Goal: Information Seeking & Learning: Learn about a topic

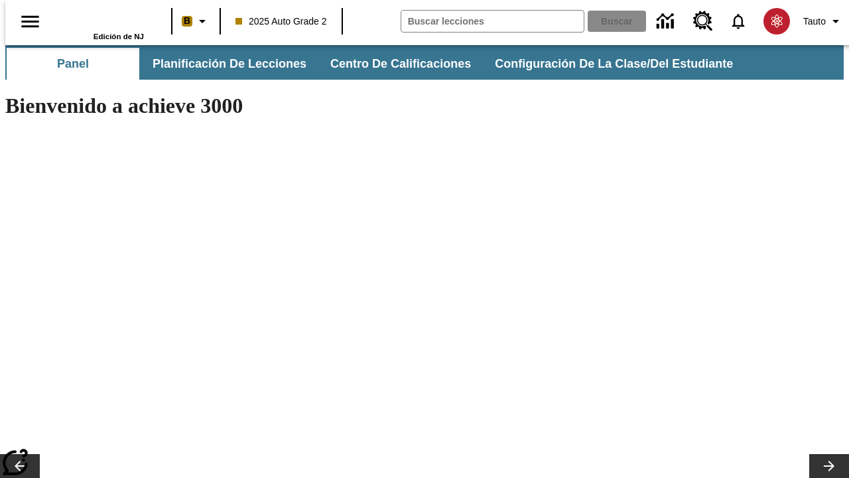
type input "-1"
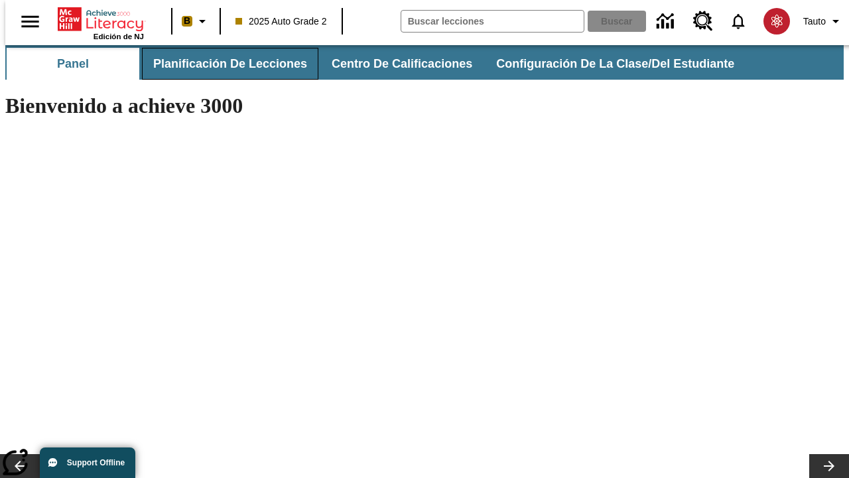
click at [222, 64] on span "Planificación de lecciones" at bounding box center [230, 63] width 154 height 15
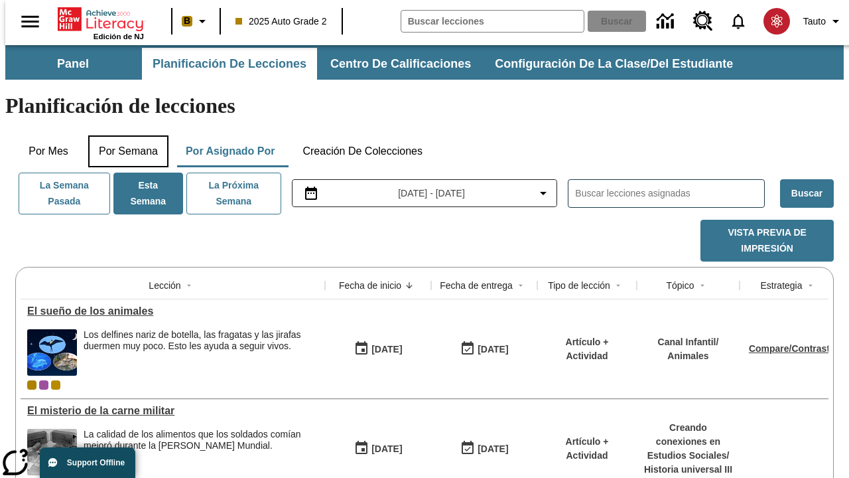
click at [124, 135] on button "Por semana" at bounding box center [128, 151] width 80 height 32
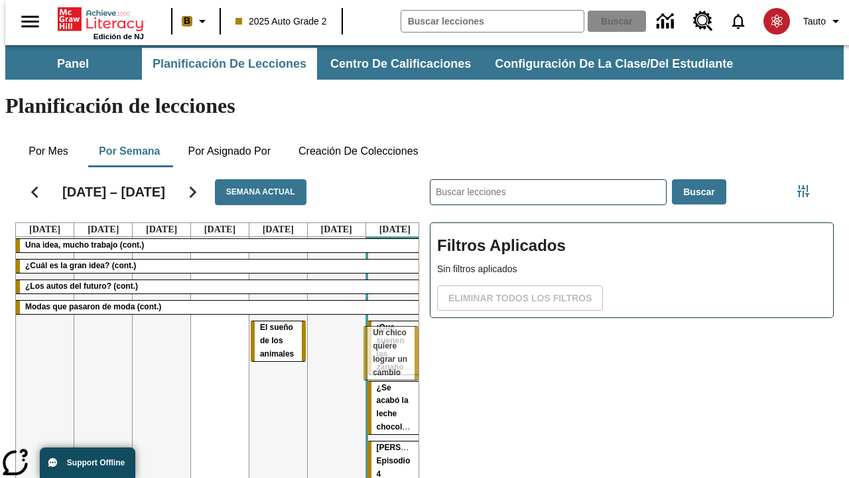
click at [389, 332] on tr "Una idea, mucho trabajo (cont.) ¿Cuál es la gran idea? (cont.) ¿Los autos del f…" at bounding box center [220, 439] width 408 height 404
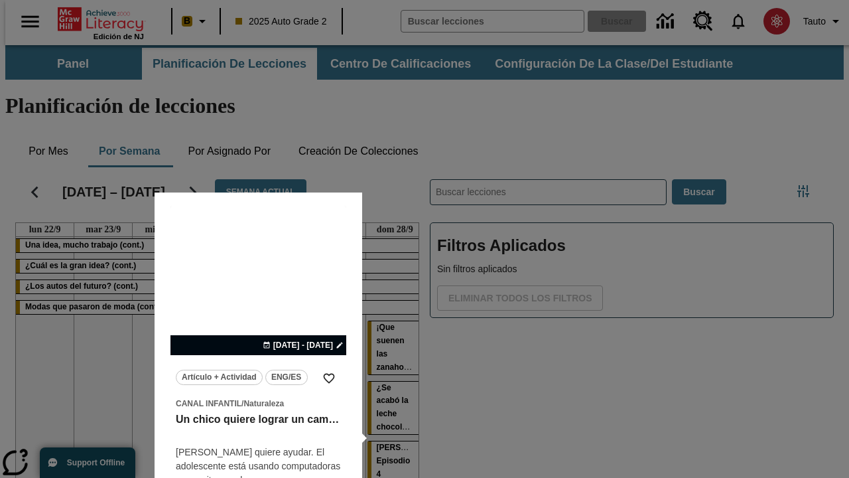
scroll to position [83, 0]
